Goal: Task Accomplishment & Management: Use online tool/utility

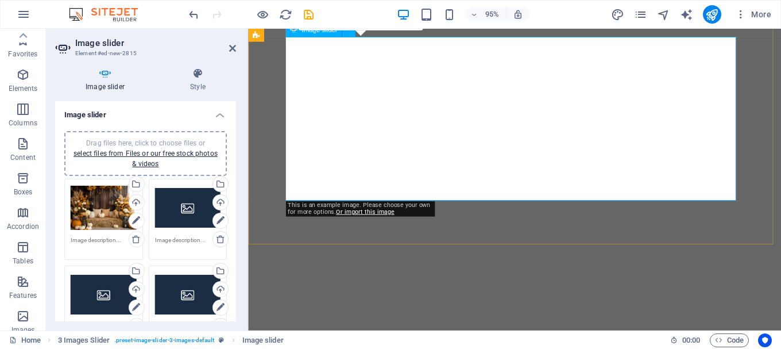
select select "px"
select select "ms"
select select "s"
select select "progressive"
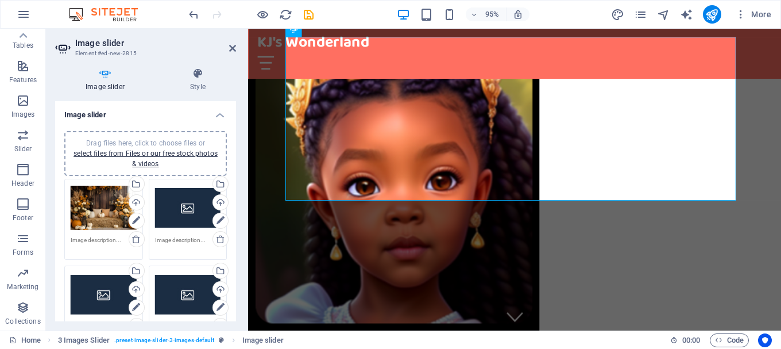
scroll to position [1593, 0]
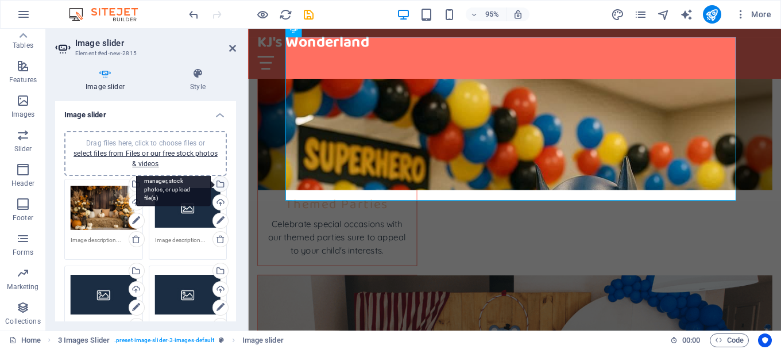
click at [211, 183] on div "Select files from the file manager, stock photos, or upload file(s)" at bounding box center [173, 184] width 75 height 43
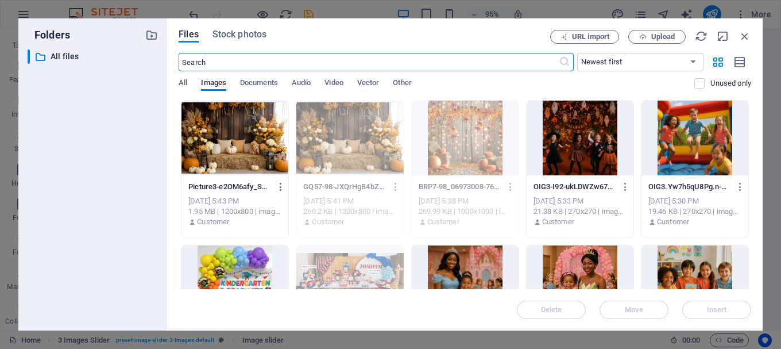
scroll to position [2029, 0]
click at [668, 35] on span "Upload" at bounding box center [663, 36] width 24 height 7
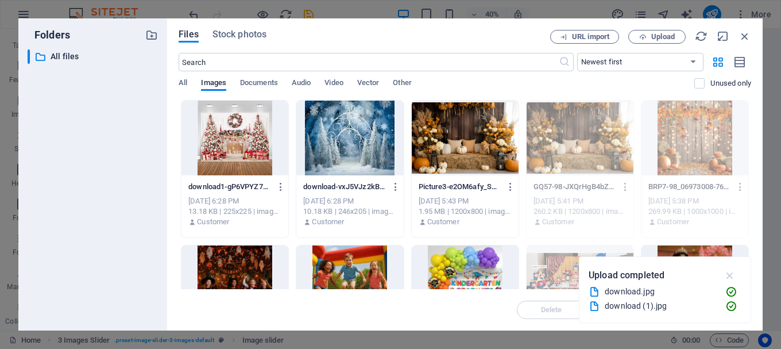
click at [733, 274] on icon "button" at bounding box center [730, 275] width 13 height 13
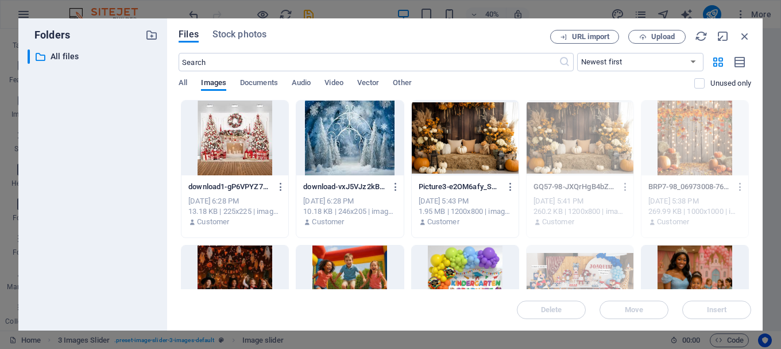
click at [336, 129] on div at bounding box center [349, 138] width 107 height 75
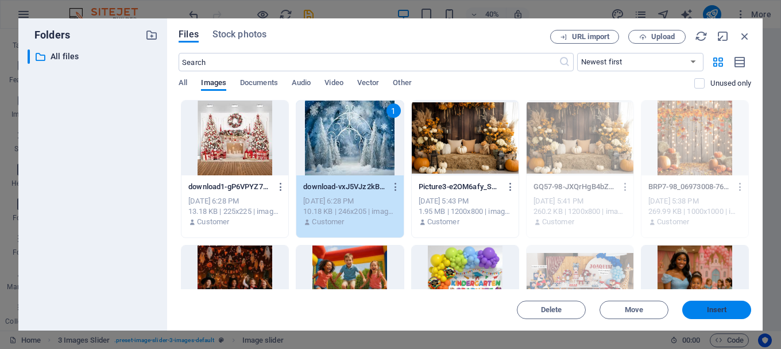
click at [712, 309] on span "Insert" at bounding box center [717, 309] width 20 height 7
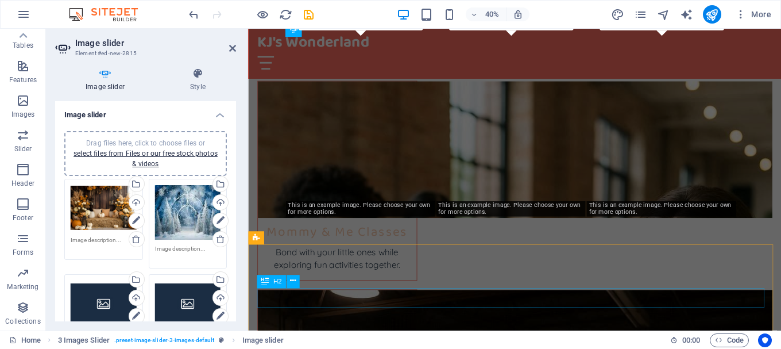
scroll to position [1593, 0]
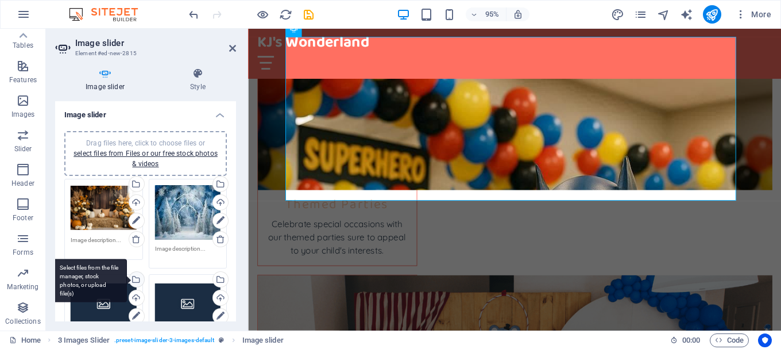
click at [127, 279] on div "Select files from the file manager, stock photos, or upload file(s)" at bounding box center [89, 280] width 75 height 43
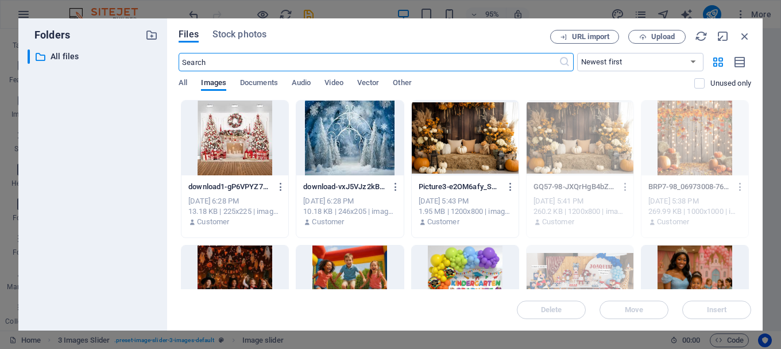
scroll to position [2029, 0]
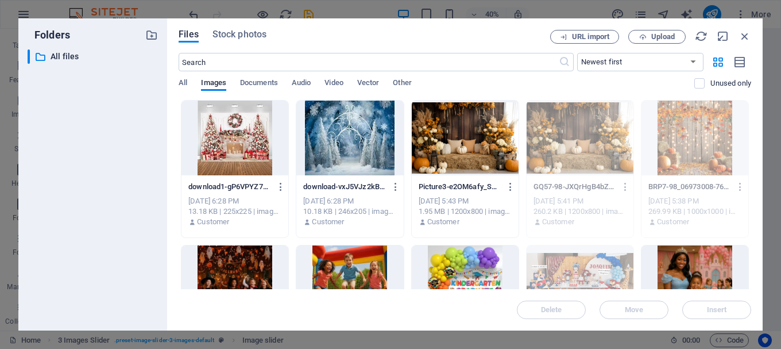
click at [224, 149] on div at bounding box center [235, 138] width 107 height 75
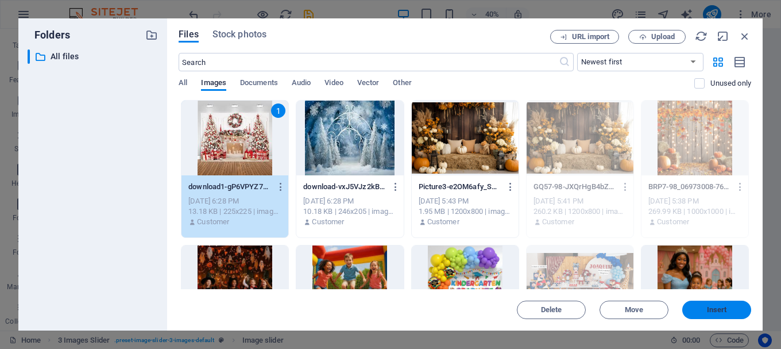
click at [726, 310] on span "Insert" at bounding box center [717, 309] width 20 height 7
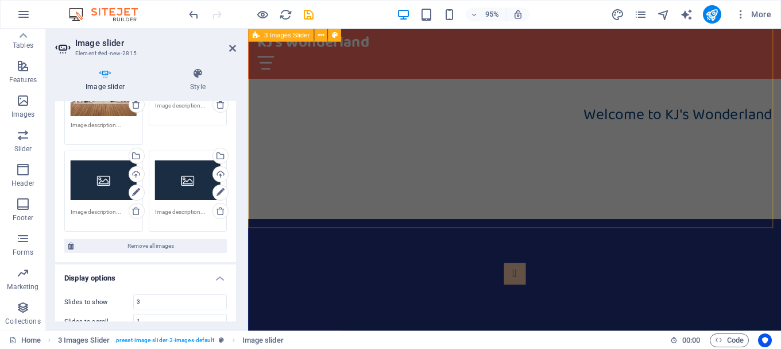
scroll to position [115, 0]
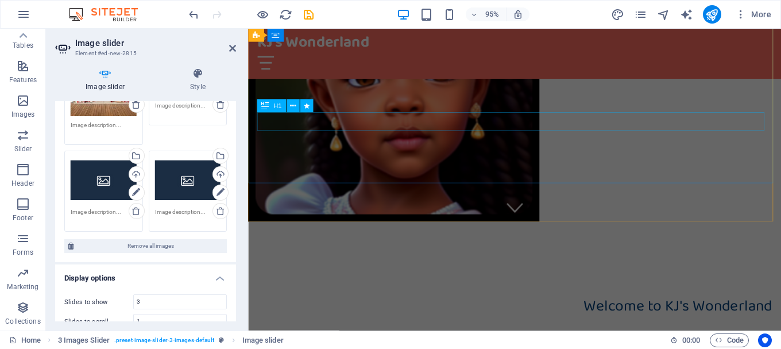
click at [677, 315] on div "Welcome to KJ's Wonderland" at bounding box center [529, 325] width 542 height 20
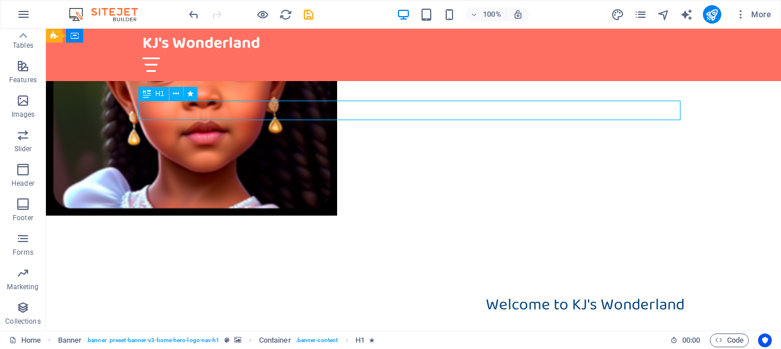
click at [612, 299] on div "Welcome to KJ's Wonderland" at bounding box center [413, 309] width 542 height 20
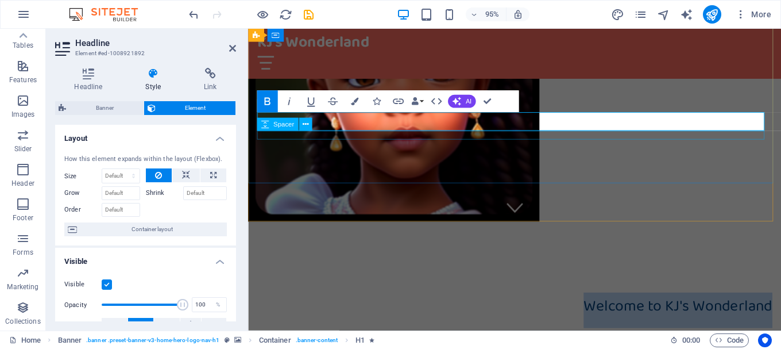
click at [264, 124] on icon at bounding box center [264, 124] width 7 height 13
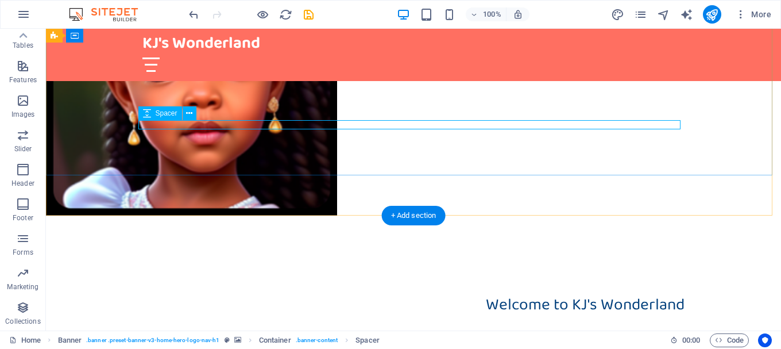
click at [249, 319] on div at bounding box center [413, 323] width 542 height 9
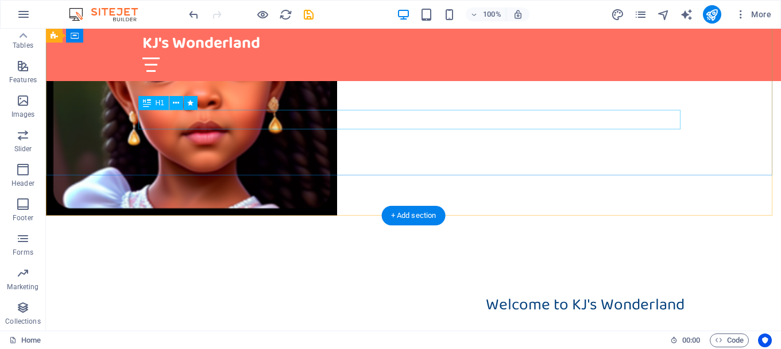
click at [508, 299] on div "Welcome to KJ's Wonderland" at bounding box center [413, 309] width 542 height 20
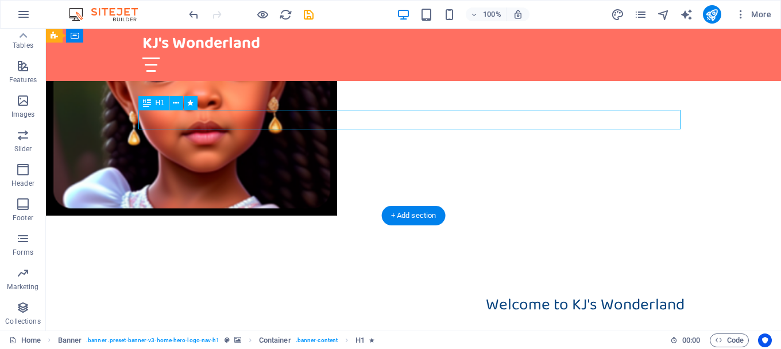
click at [508, 299] on div "Welcome to KJ's Wonderland" at bounding box center [413, 309] width 542 height 20
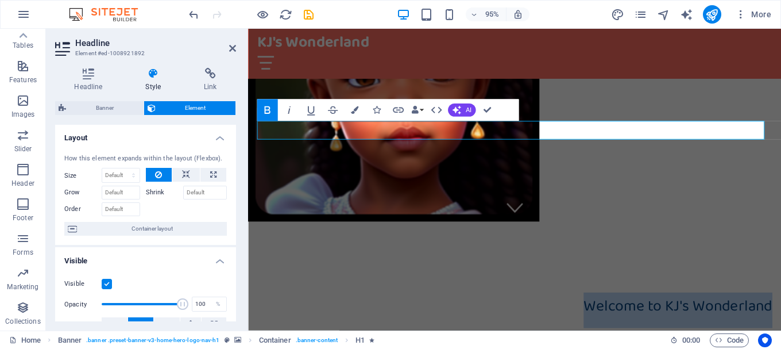
scroll to position [0, 0]
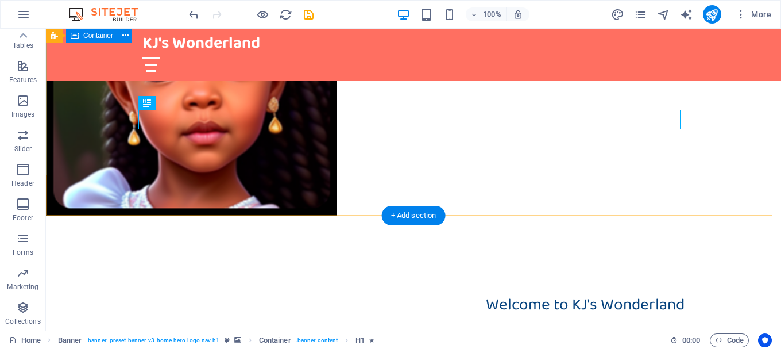
click at [560, 215] on div "Welcome to KJ's Wonderland" at bounding box center [413, 289] width 735 height 149
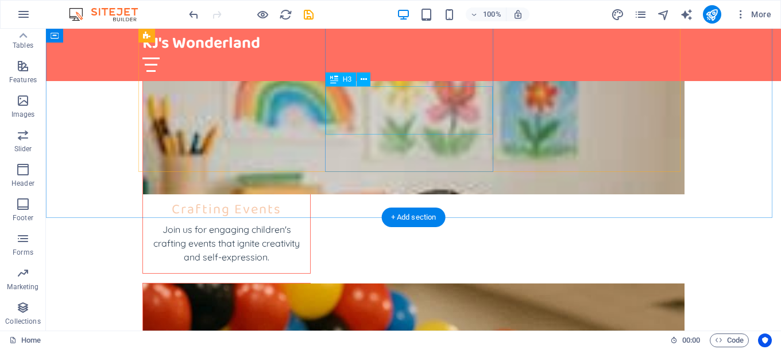
scroll to position [1436, 0]
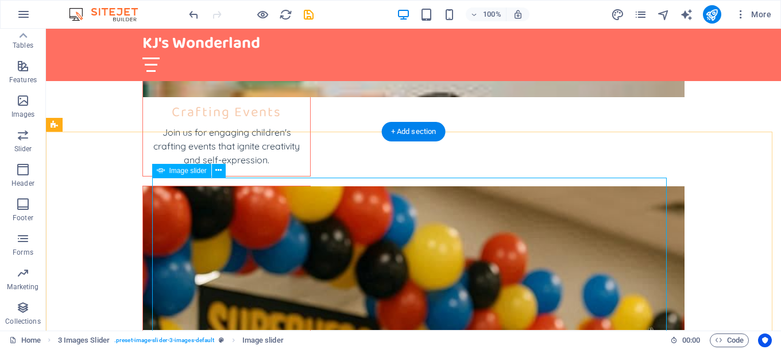
select select "px"
select select "ms"
select select "s"
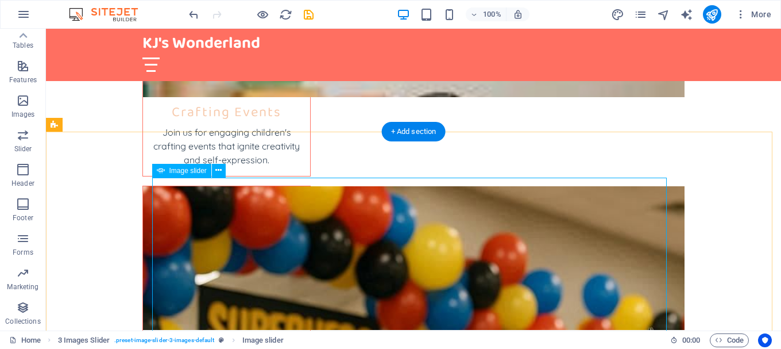
select select "progressive"
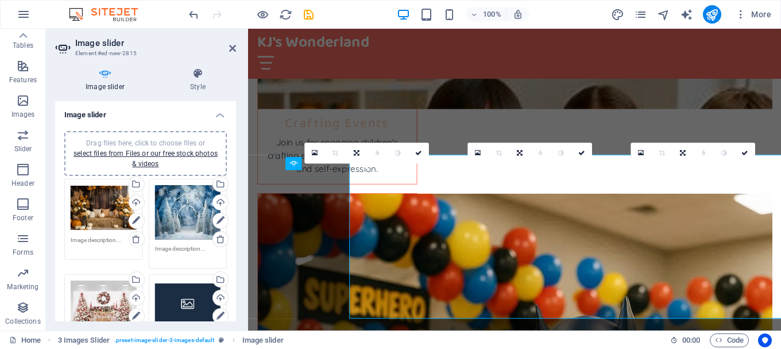
scroll to position [1452, 0]
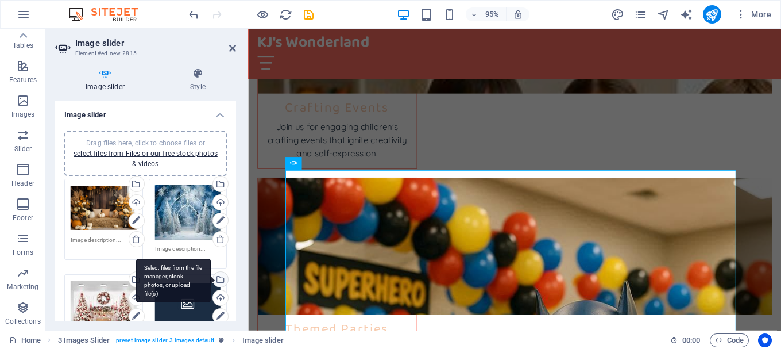
click at [217, 277] on div "Select files from the file manager, stock photos, or upload file(s)" at bounding box center [219, 280] width 17 height 17
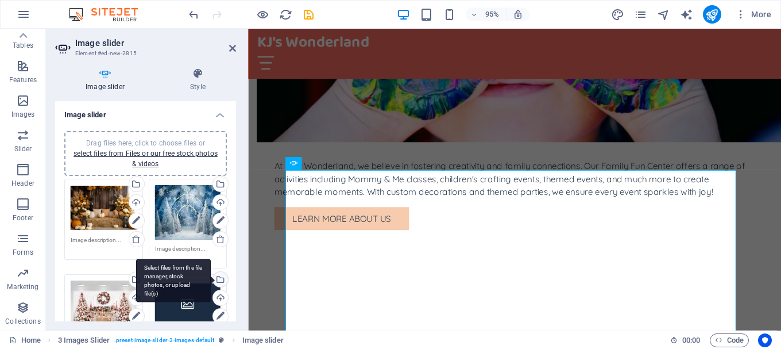
scroll to position [1889, 0]
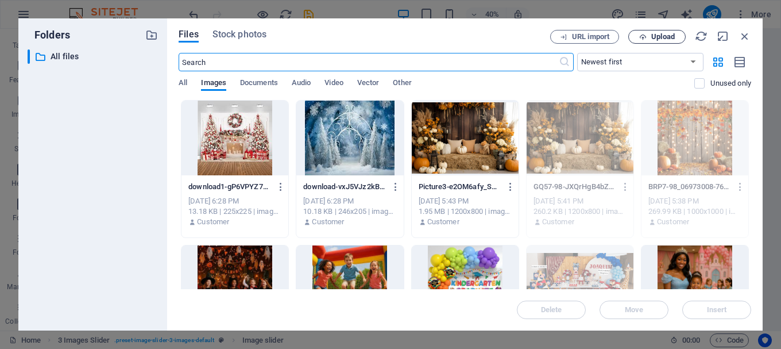
click at [666, 37] on span "Upload" at bounding box center [663, 36] width 24 height 7
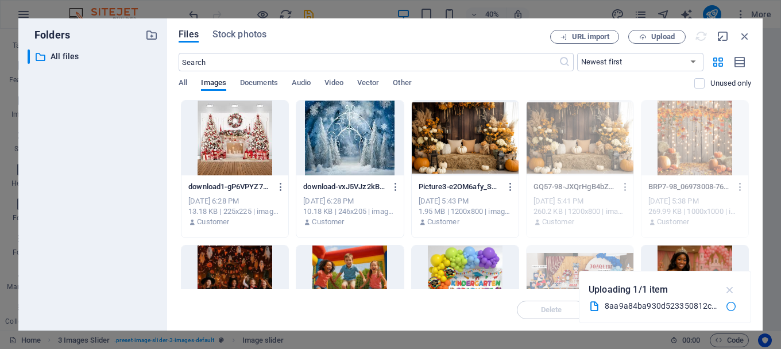
click at [733, 287] on icon "button" at bounding box center [730, 289] width 13 height 13
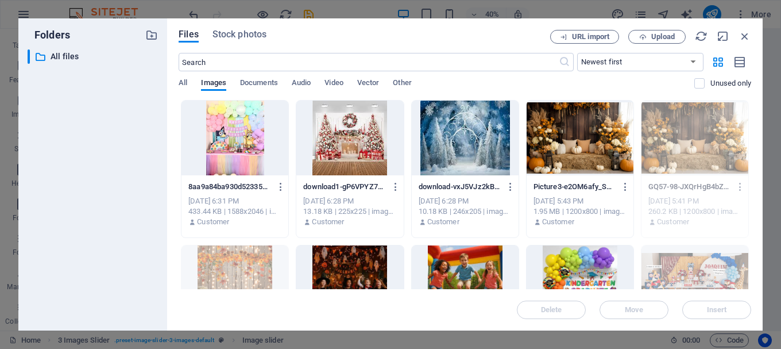
click at [235, 137] on div at bounding box center [235, 138] width 107 height 75
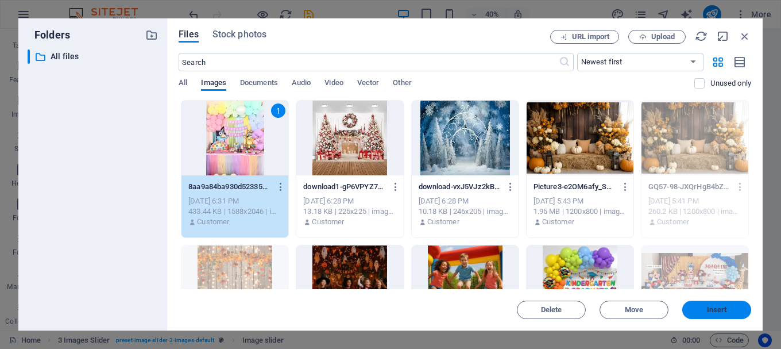
drag, startPoint x: 723, startPoint y: 306, endPoint x: 493, endPoint y: 290, distance: 230.9
click at [723, 306] on span "Insert" at bounding box center [717, 309] width 20 height 7
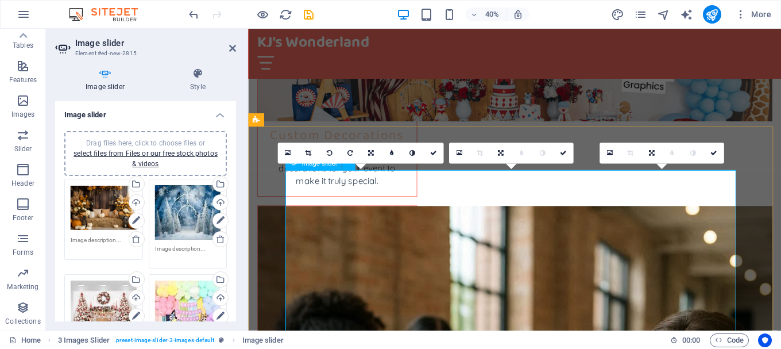
scroll to position [1452, 0]
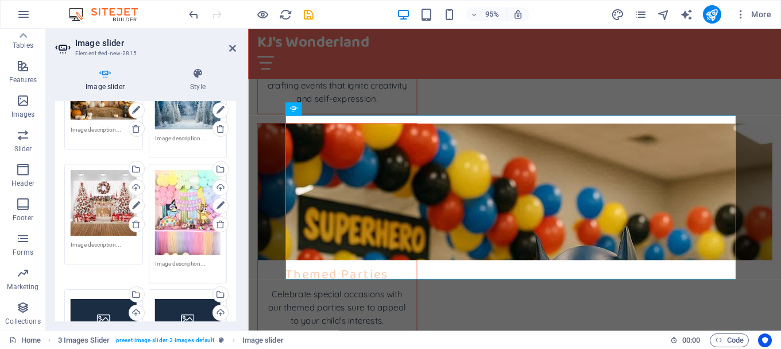
scroll to position [172, 0]
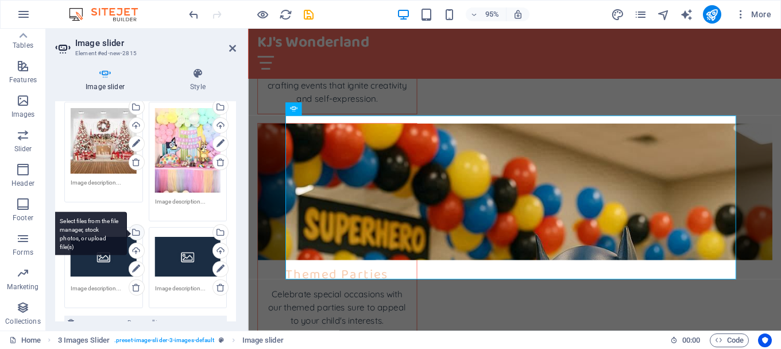
click at [134, 228] on div "Select files from the file manager, stock photos, or upload file(s)" at bounding box center [135, 233] width 17 height 17
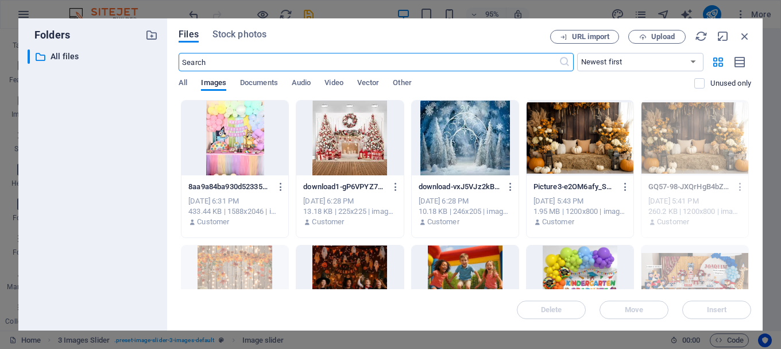
scroll to position [1946, 0]
click at [646, 32] on button "Upload" at bounding box center [657, 37] width 57 height 14
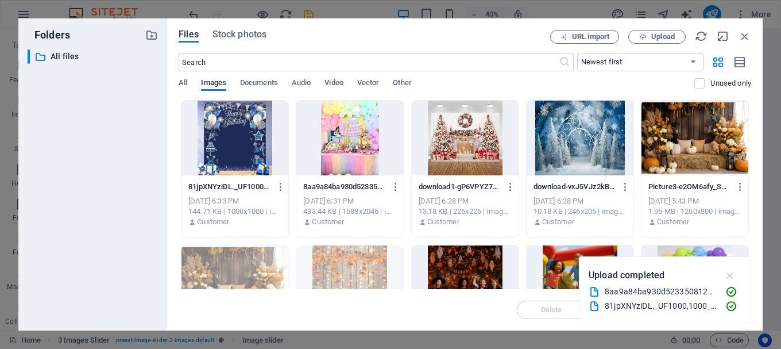
click at [732, 275] on icon "button" at bounding box center [730, 275] width 13 height 13
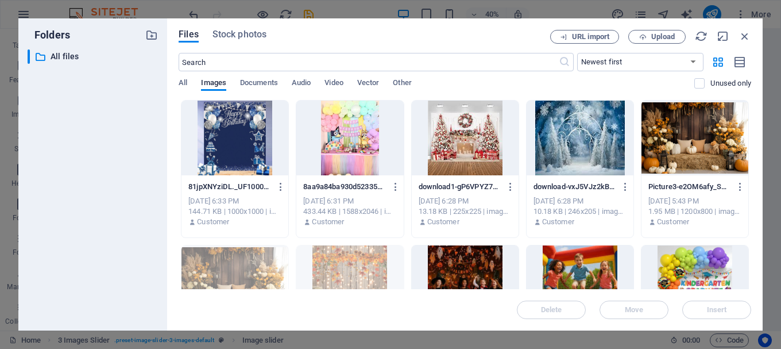
click at [253, 151] on div at bounding box center [235, 138] width 107 height 75
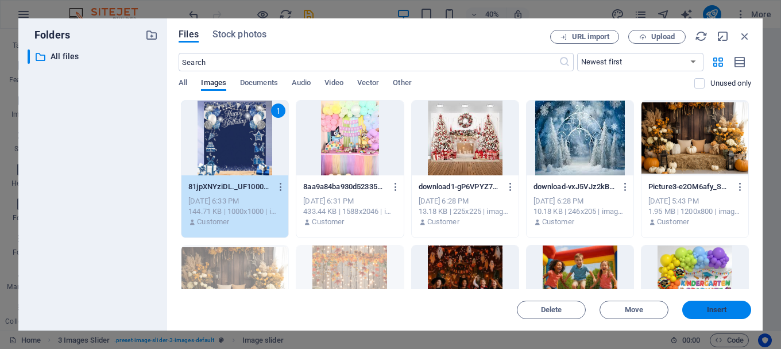
click at [712, 308] on span "Insert" at bounding box center [717, 309] width 20 height 7
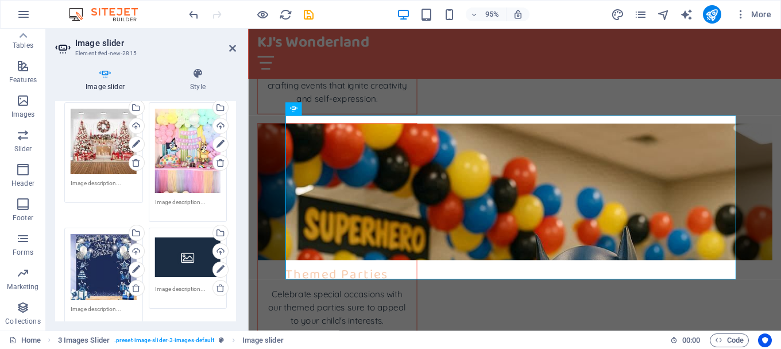
scroll to position [230, 0]
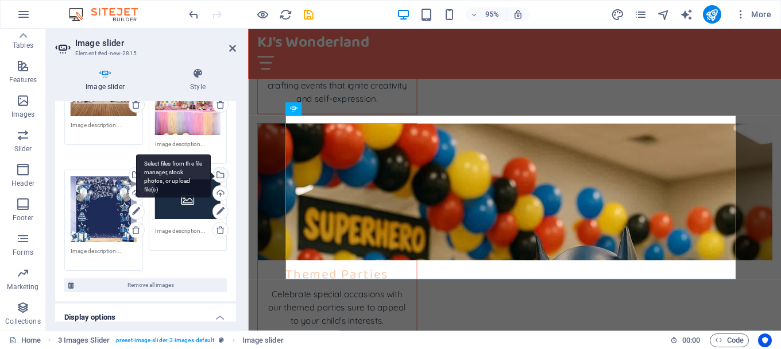
click at [218, 169] on div "Select files from the file manager, stock photos, or upload file(s)" at bounding box center [219, 175] width 17 height 17
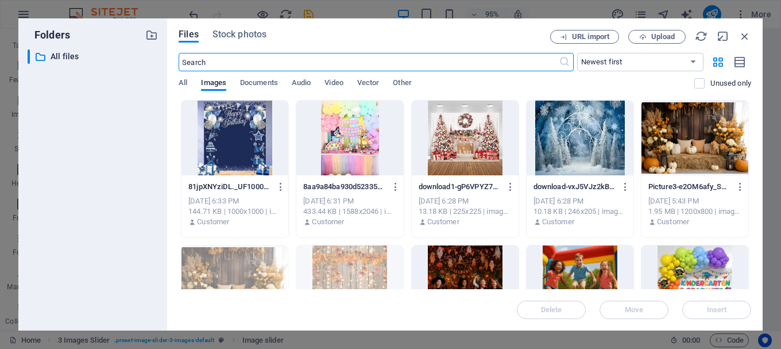
scroll to position [1946, 0]
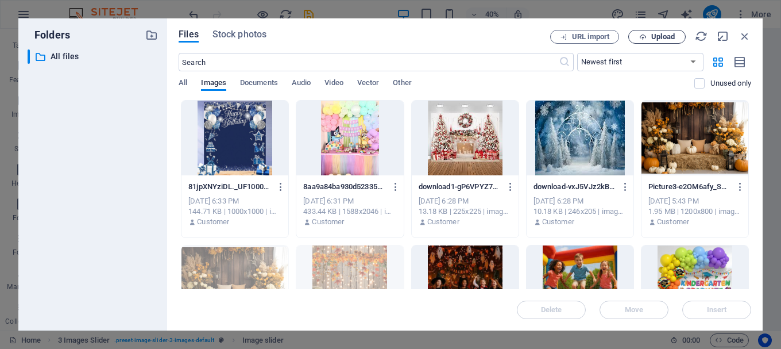
click at [655, 32] on button "Upload" at bounding box center [657, 37] width 57 height 14
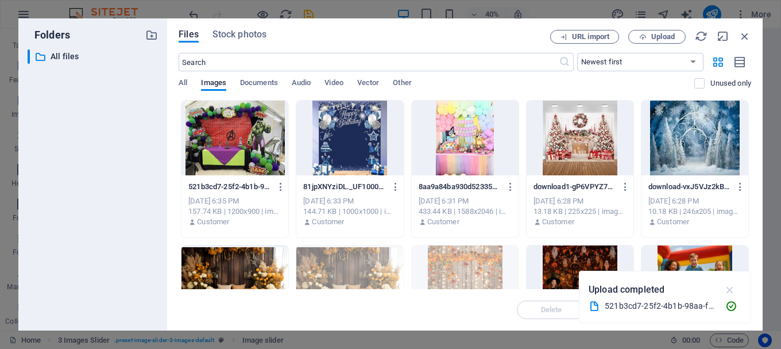
click at [733, 290] on icon "button" at bounding box center [730, 289] width 13 height 13
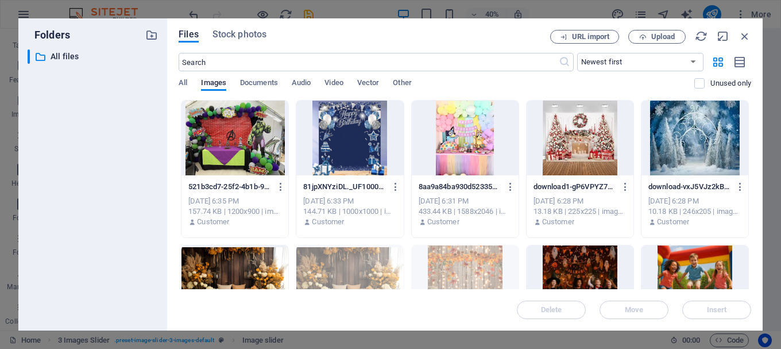
click at [253, 138] on div at bounding box center [235, 138] width 107 height 75
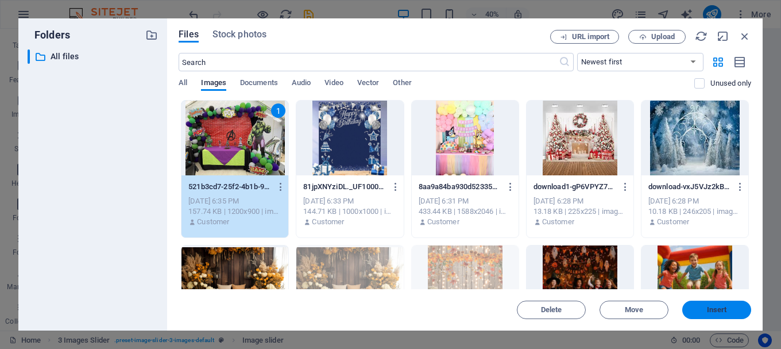
drag, startPoint x: 717, startPoint y: 309, endPoint x: 415, endPoint y: 275, distance: 304.0
click at [717, 309] on span "Insert" at bounding box center [717, 309] width 20 height 7
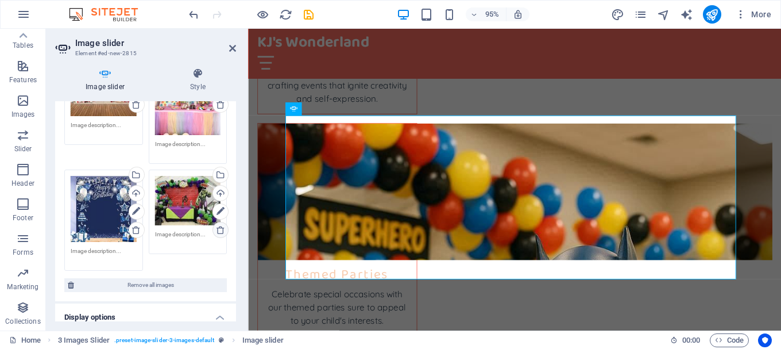
click at [222, 227] on icon at bounding box center [220, 229] width 9 height 9
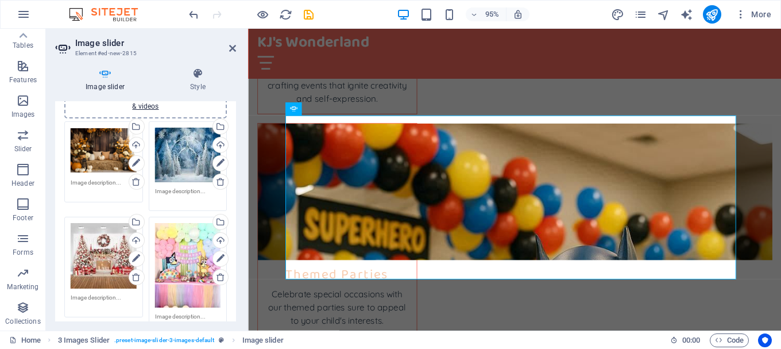
scroll to position [0, 0]
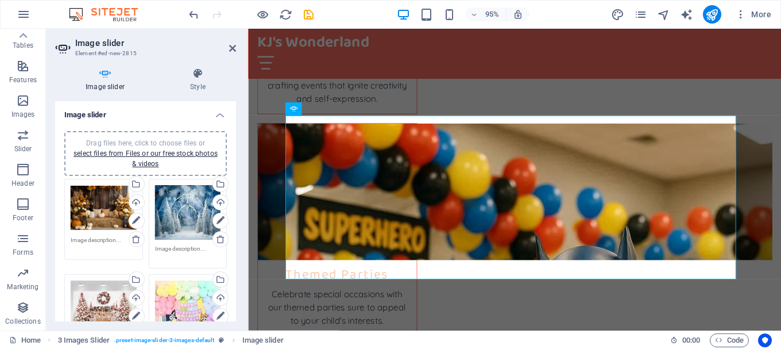
click at [568, 11] on div "95% More" at bounding box center [481, 14] width 589 height 18
drag, startPoint x: 232, startPoint y: 45, endPoint x: 186, endPoint y: 17, distance: 53.9
click at [232, 45] on icon at bounding box center [232, 48] width 7 height 9
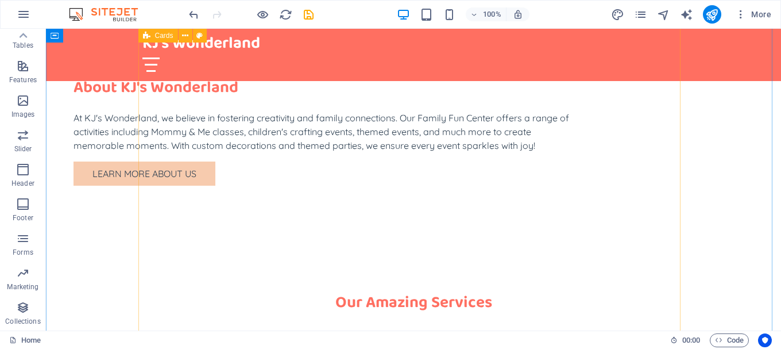
scroll to position [1092, 0]
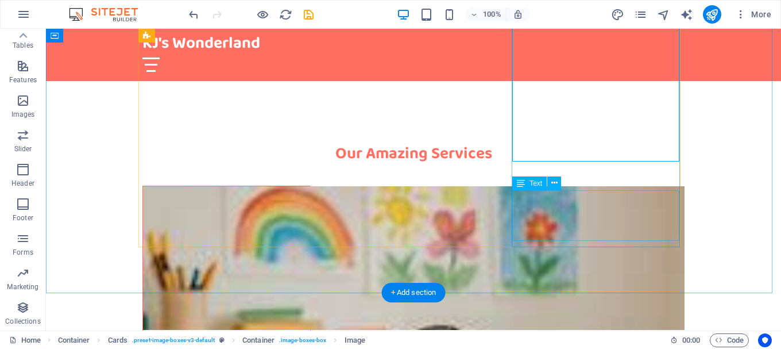
scroll to position [1206, 0]
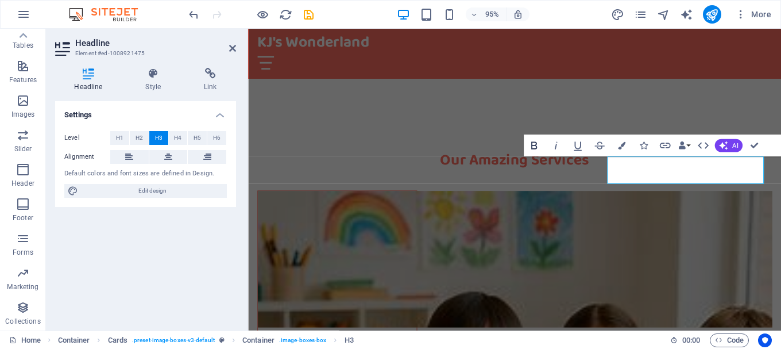
click at [534, 144] on icon "button" at bounding box center [534, 145] width 13 height 13
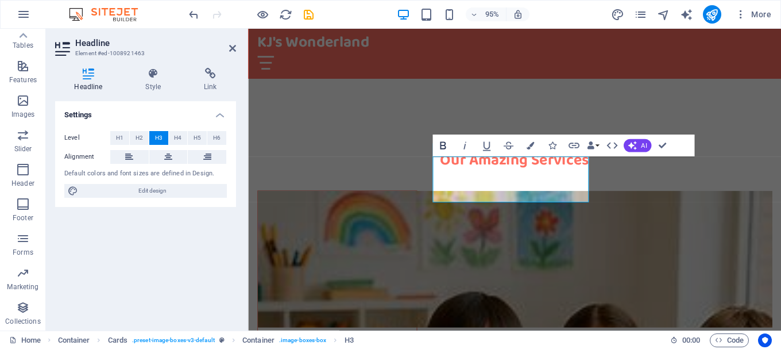
click at [438, 143] on icon "button" at bounding box center [442, 145] width 13 height 13
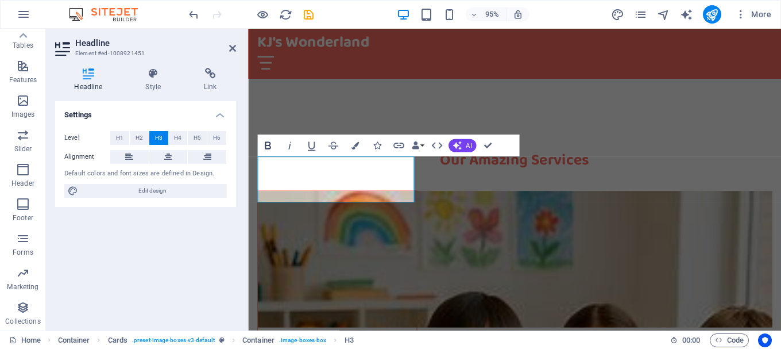
click at [264, 144] on icon "button" at bounding box center [267, 145] width 13 height 13
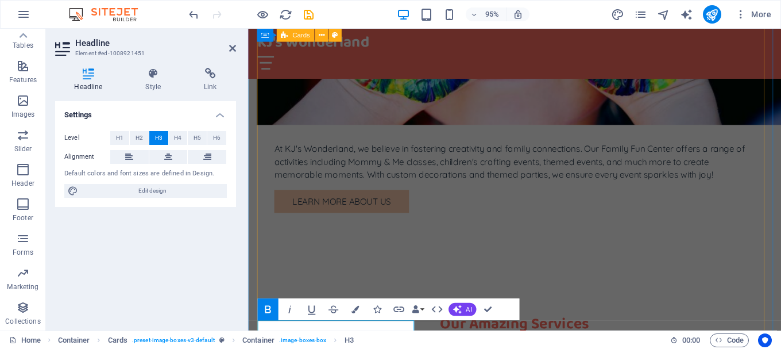
scroll to position [919, 0]
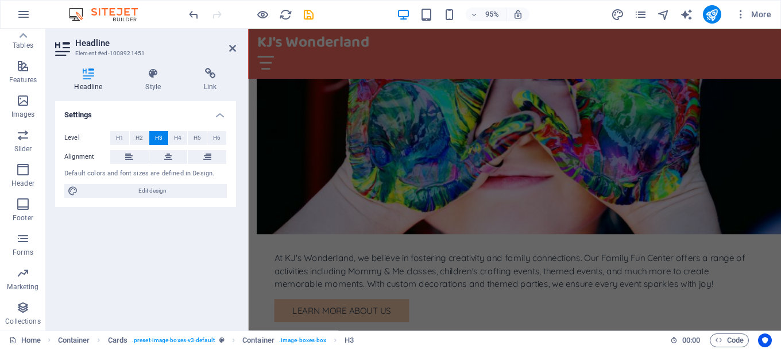
click at [373, 7] on div "95% More" at bounding box center [481, 14] width 589 height 18
click at [229, 48] on icon at bounding box center [232, 48] width 7 height 9
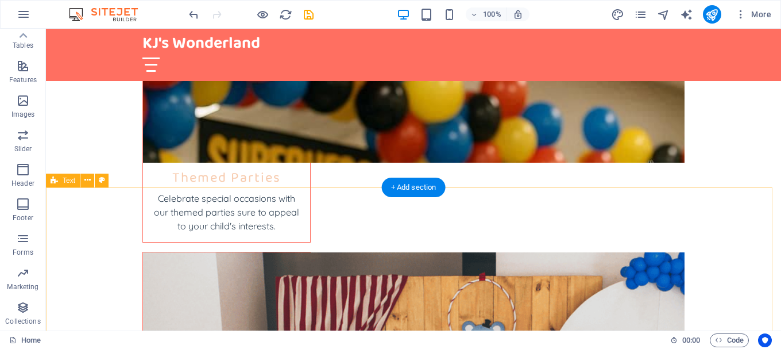
scroll to position [1481, 0]
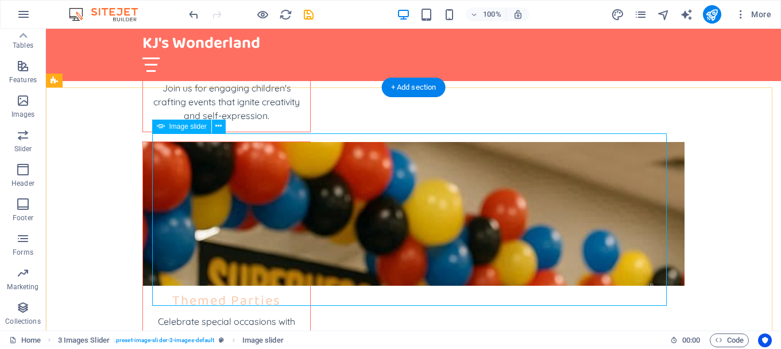
select select "px"
select select "ms"
select select "s"
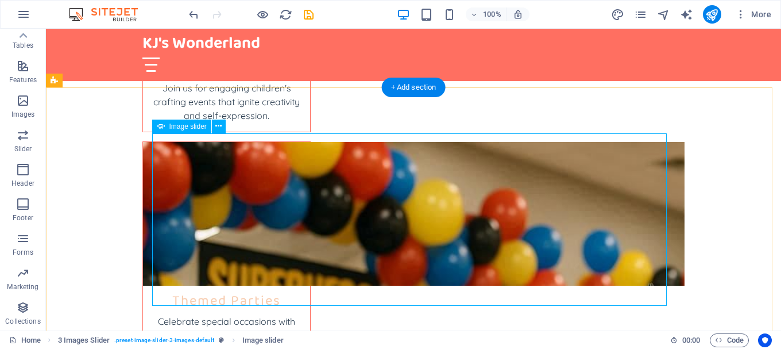
select select "progressive"
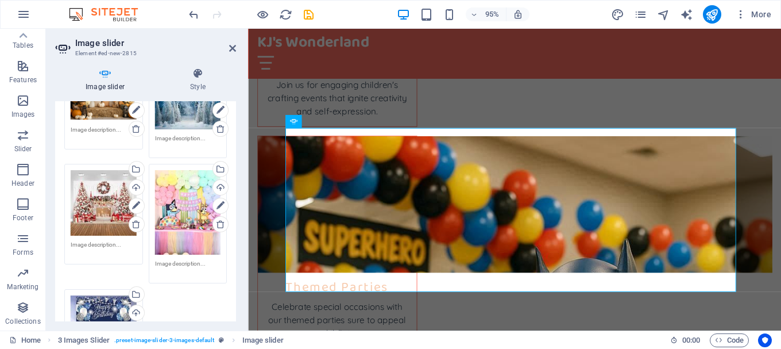
scroll to position [115, 0]
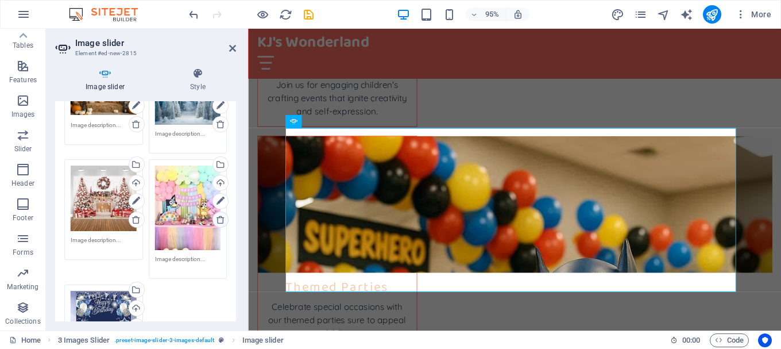
click at [221, 218] on icon at bounding box center [220, 219] width 9 height 9
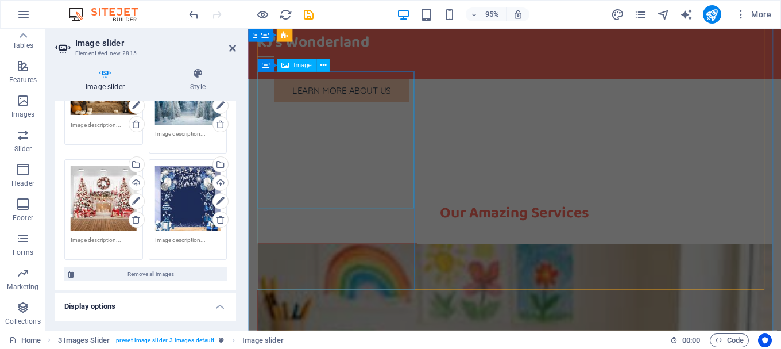
scroll to position [1152, 0]
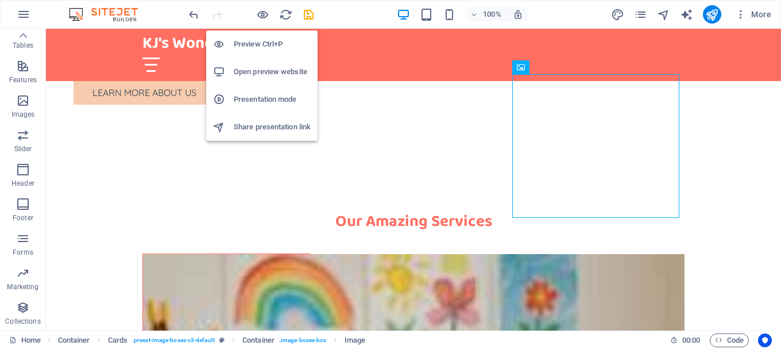
click at [259, 72] on h6 "Open preview website" at bounding box center [272, 72] width 77 height 14
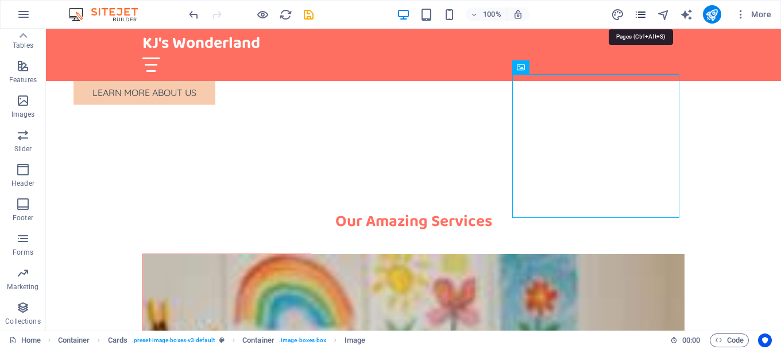
click at [642, 13] on icon "pages" at bounding box center [640, 14] width 13 height 13
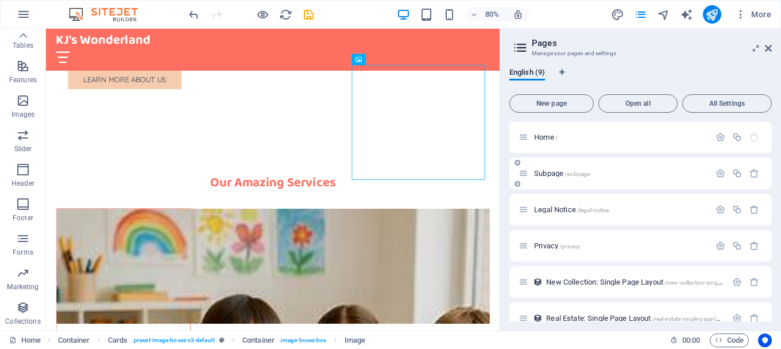
scroll to position [0, 0]
click at [554, 171] on span "Subpage /subpage" at bounding box center [562, 173] width 56 height 9
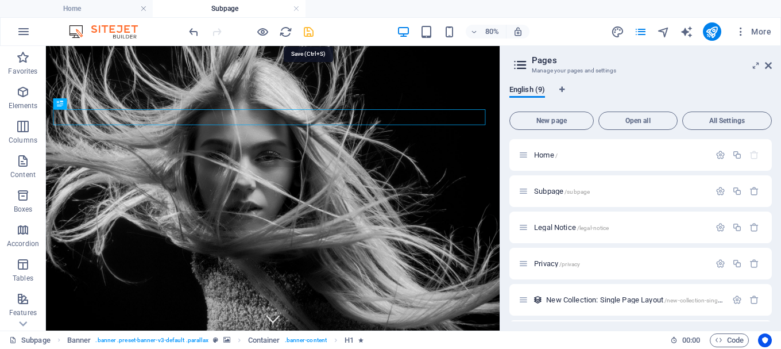
click at [307, 33] on icon "save" at bounding box center [308, 31] width 13 height 13
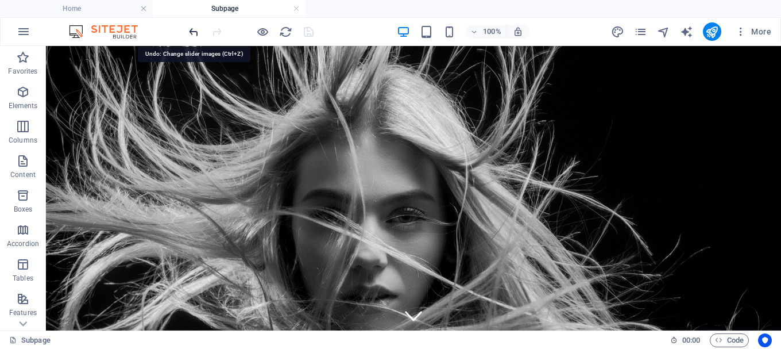
click at [191, 30] on icon "undo" at bounding box center [193, 31] width 13 height 13
click at [191, 30] on div at bounding box center [251, 31] width 129 height 18
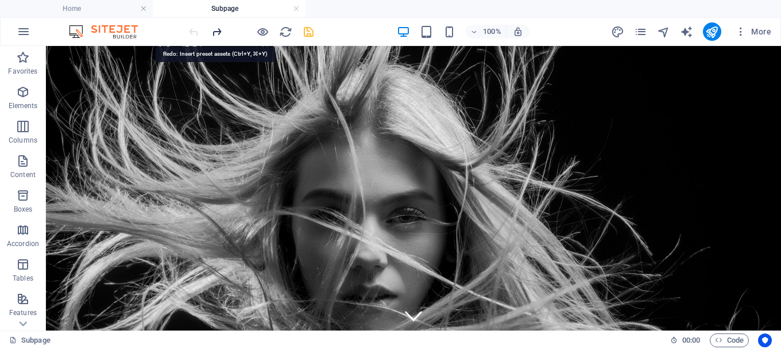
click at [218, 29] on icon "redo" at bounding box center [216, 31] width 13 height 13
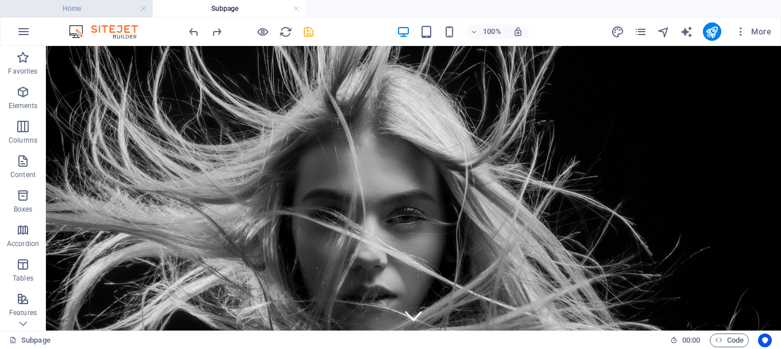
click at [116, 9] on h4 "Home" at bounding box center [76, 8] width 153 height 13
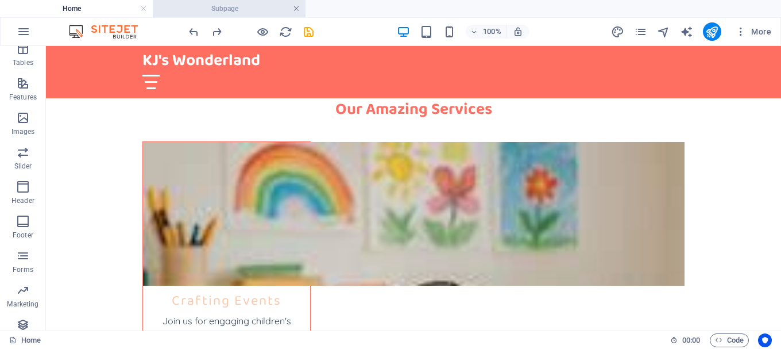
click at [295, 9] on link at bounding box center [296, 8] width 7 height 11
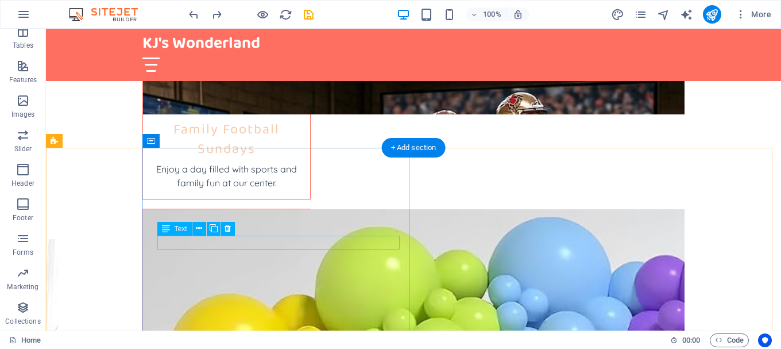
scroll to position [2354, 0]
